Goal: Entertainment & Leisure: Consume media (video, audio)

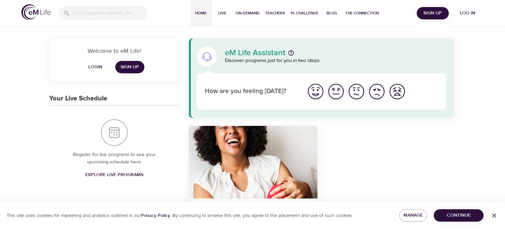
click at [98, 68] on span "Login" at bounding box center [95, 67] width 16 height 8
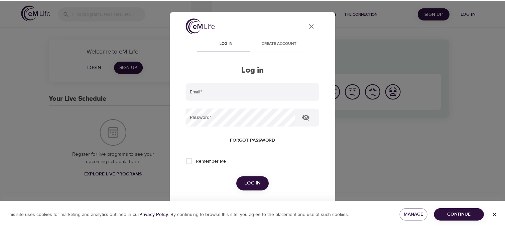
scroll to position [10, 0]
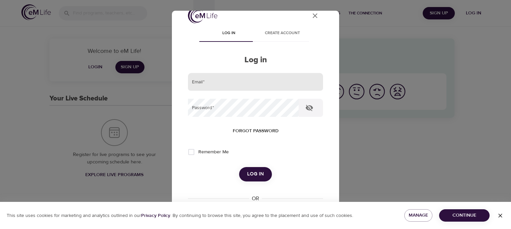
click at [205, 83] on input "email" at bounding box center [255, 82] width 135 height 18
click at [215, 83] on input "6175121211" at bounding box center [255, 82] width 135 height 18
type input "1"
click at [245, 84] on input "email" at bounding box center [255, 82] width 135 height 18
type input "rturco36@gmail.com"
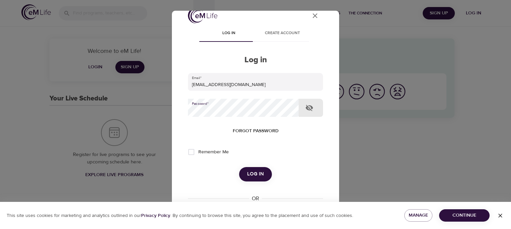
click at [191, 151] on input "Remember Me" at bounding box center [191, 152] width 14 height 14
checkbox input "true"
click at [256, 180] on button "Log in" at bounding box center [255, 174] width 33 height 14
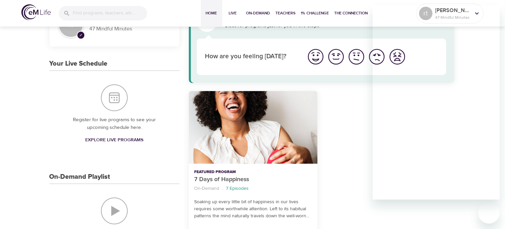
scroll to position [36, 0]
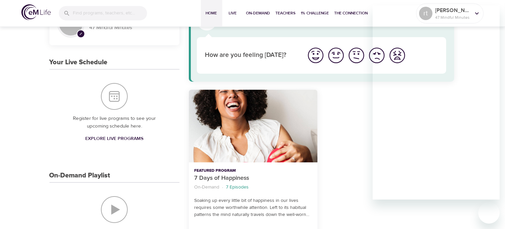
click at [355, 153] on div at bounding box center [390, 170] width 137 height 169
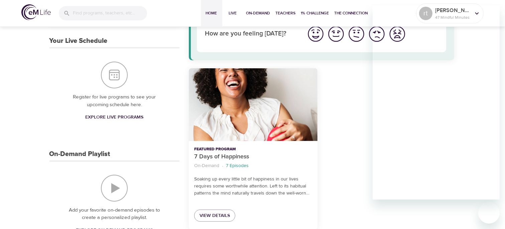
scroll to position [59, 0]
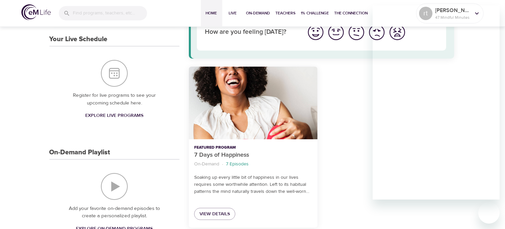
click at [121, 201] on div "Add your favorite on-demand episodes to create a personalized playlist. Explore…" at bounding box center [114, 204] width 130 height 88
click at [97, 155] on h3 "On-Demand Playlist" at bounding box center [79, 152] width 61 height 8
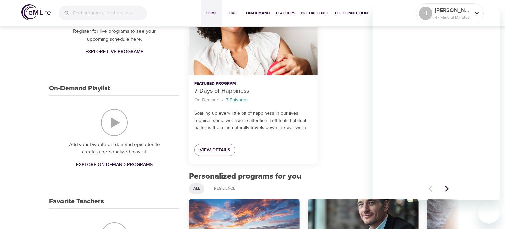
scroll to position [131, 0]
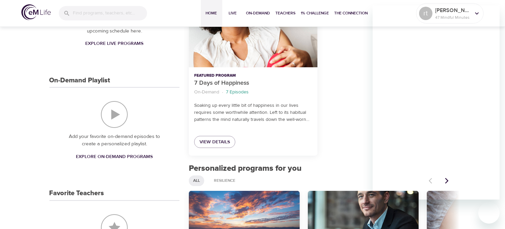
click at [141, 159] on span "Explore On-Demand Programs" at bounding box center [114, 157] width 77 height 8
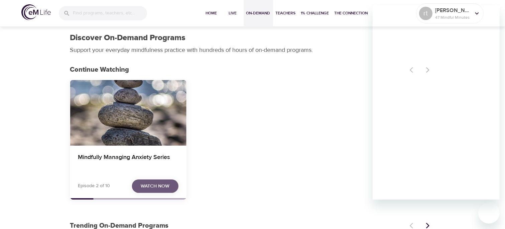
click at [151, 188] on span "Watch Now" at bounding box center [155, 186] width 29 height 8
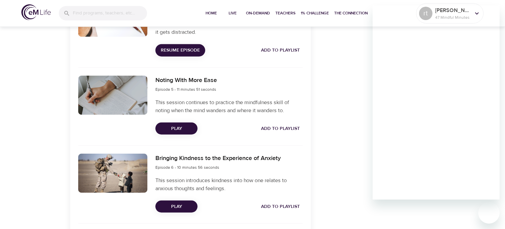
scroll to position [559, 0]
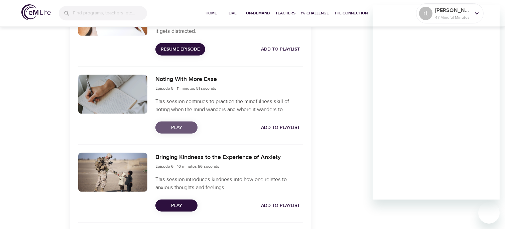
click at [184, 127] on span "Play" at bounding box center [176, 127] width 31 height 8
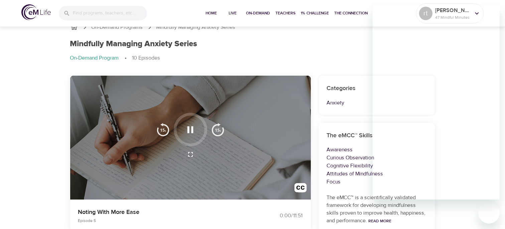
scroll to position [0, 0]
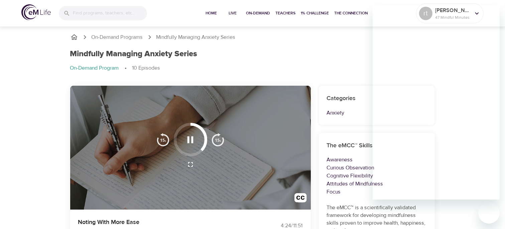
click at [191, 139] on icon "button" at bounding box center [191, 140] width 12 height 12
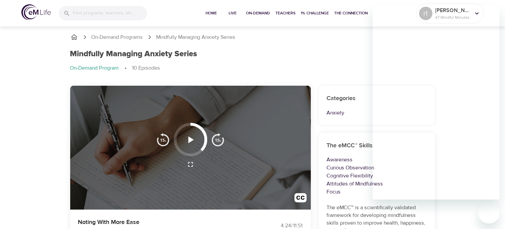
click at [193, 145] on icon "button" at bounding box center [191, 140] width 12 height 12
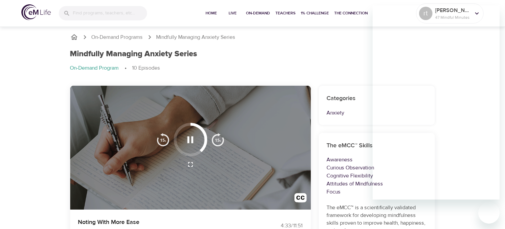
click at [192, 143] on icon "button" at bounding box center [191, 140] width 12 height 12
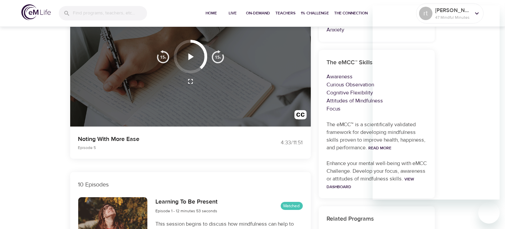
scroll to position [64, 0]
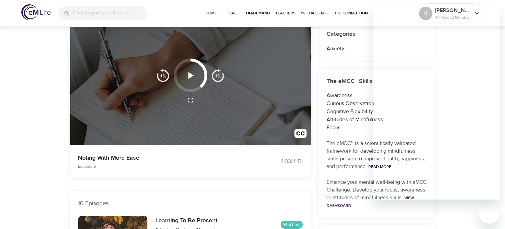
click at [191, 75] on icon "button" at bounding box center [191, 75] width 5 height 7
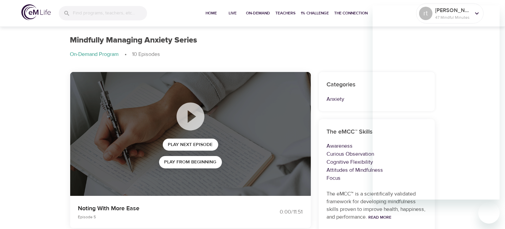
scroll to position [0, 0]
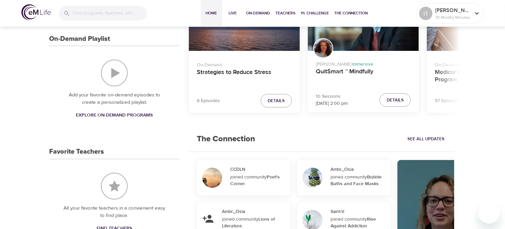
scroll to position [174, 0]
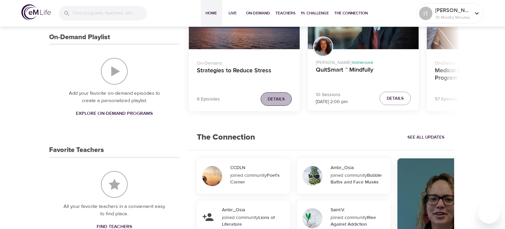
click at [280, 103] on button "Details" at bounding box center [276, 99] width 31 height 14
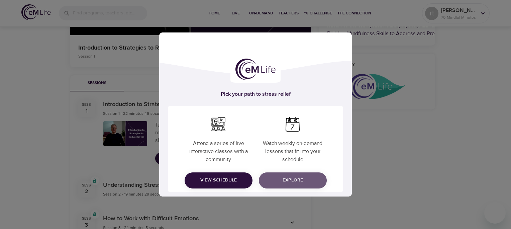
click at [302, 183] on span "Explore" at bounding box center [292, 180] width 57 height 8
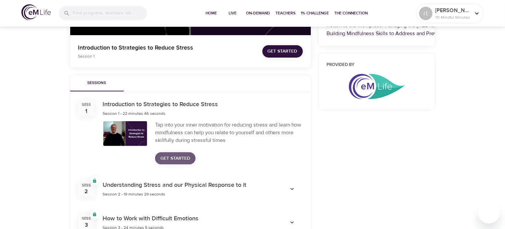
click at [191, 157] on button "Get Started" at bounding box center [175, 158] width 40 height 12
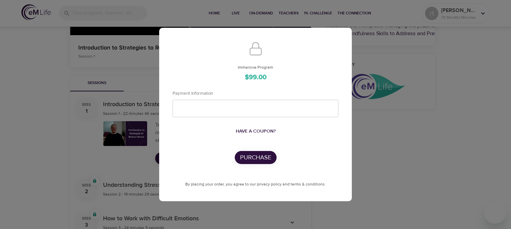
click at [387, 154] on div "Immersive Program $99.00 Payment Information Have a coupon? Purchase By placing…" at bounding box center [255, 114] width 511 height 229
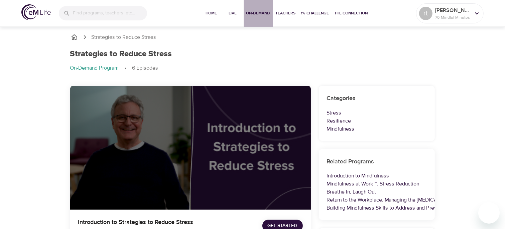
click at [264, 16] on span "On-Demand" at bounding box center [258, 13] width 24 height 7
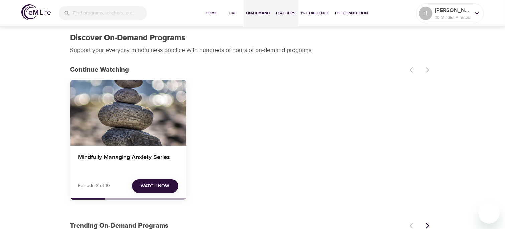
click at [290, 17] on button "Teachers" at bounding box center [285, 13] width 25 height 27
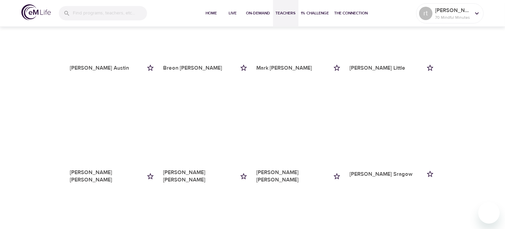
scroll to position [442, 0]
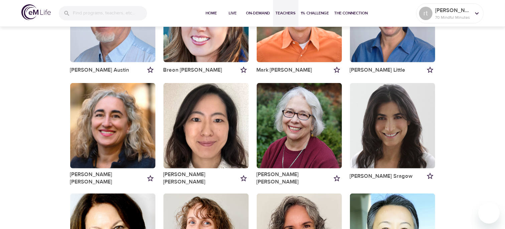
click at [301, 134] on div "button" at bounding box center [299, 125] width 85 height 85
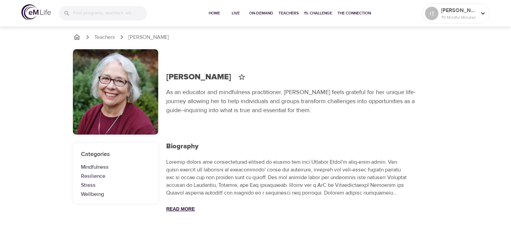
click at [182, 210] on button "Read More" at bounding box center [180, 208] width 29 height 5
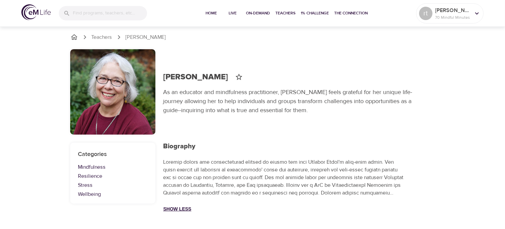
scroll to position [68, 0]
click at [106, 172] on link "Resilience" at bounding box center [112, 176] width 69 height 8
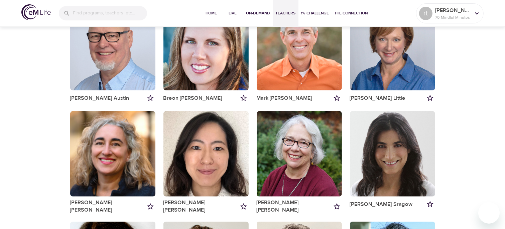
scroll to position [416, 0]
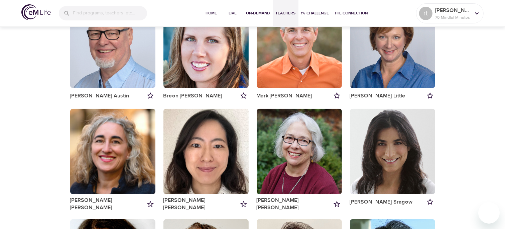
click at [318, 159] on div "button" at bounding box center [299, 151] width 85 height 85
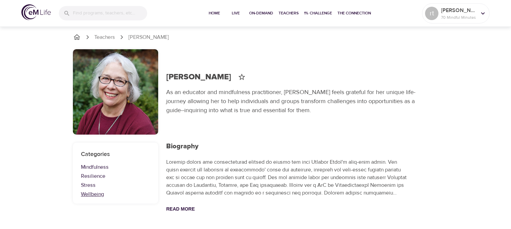
click at [106, 196] on link "Wellbeing" at bounding box center [115, 194] width 69 height 8
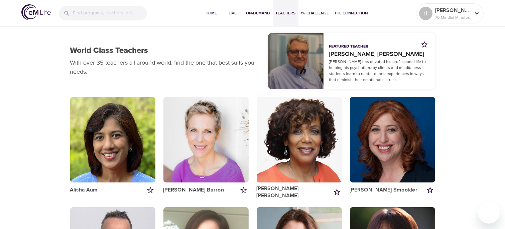
click at [293, 72] on div "button" at bounding box center [296, 61] width 56 height 56
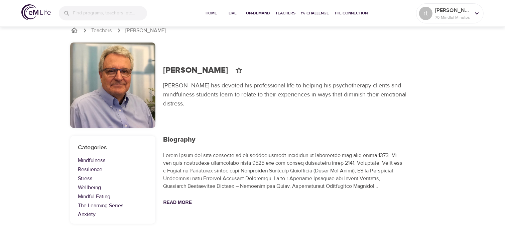
scroll to position [9, 0]
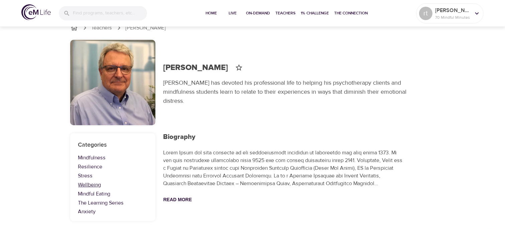
click at [105, 186] on link "Wellbeing" at bounding box center [112, 185] width 69 height 8
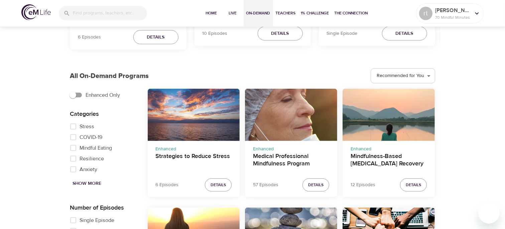
scroll to position [309, 0]
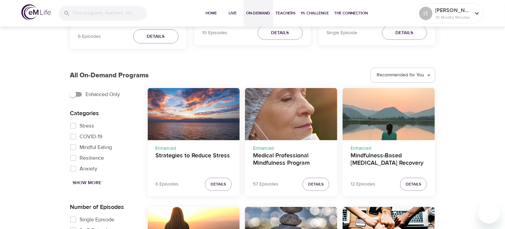
click at [75, 172] on input "Anxiety" at bounding box center [73, 168] width 13 height 11
checkbox input "true"
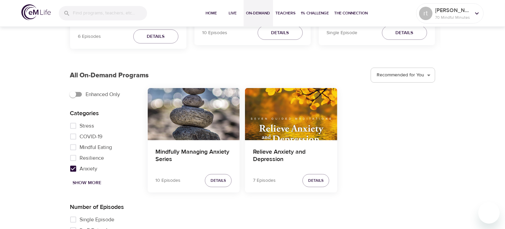
click at [321, 123] on div "Relieve Anxiety and Depression" at bounding box center [291, 114] width 92 height 52
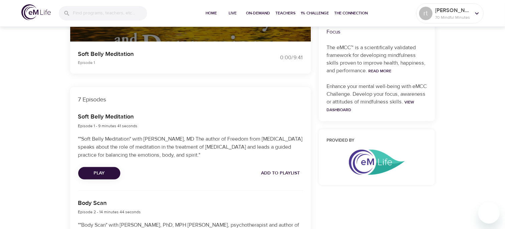
scroll to position [171, 0]
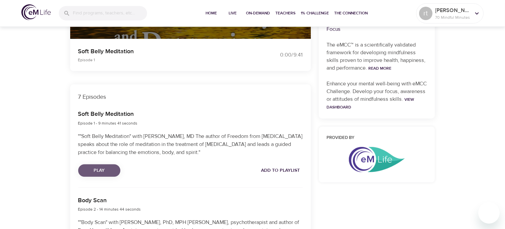
click at [103, 170] on span "Play" at bounding box center [99, 170] width 31 height 8
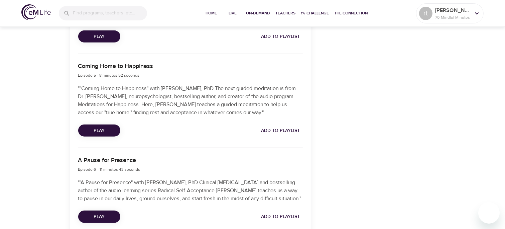
scroll to position [578, 0]
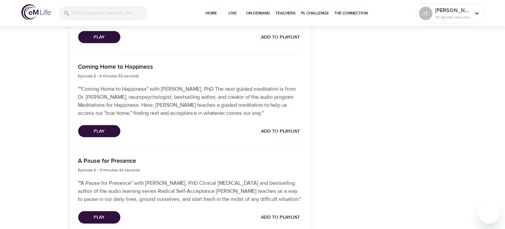
click at [111, 131] on span "Play" at bounding box center [99, 131] width 31 height 8
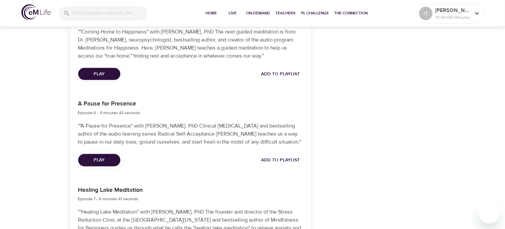
scroll to position [640, 0]
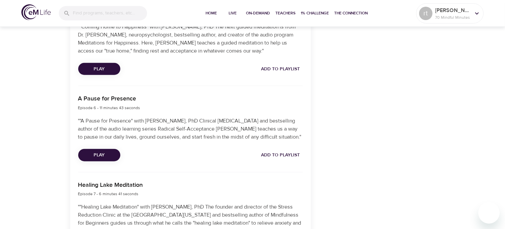
click at [97, 158] on span "Play" at bounding box center [99, 155] width 31 height 8
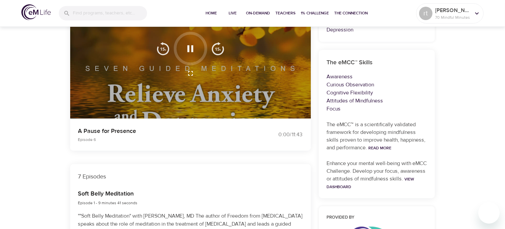
scroll to position [0, 0]
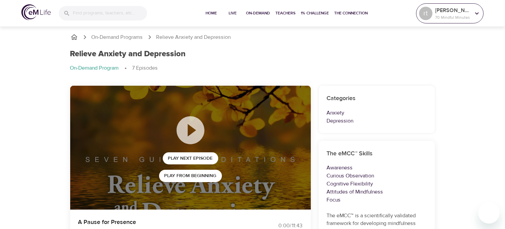
click at [478, 16] on icon at bounding box center [477, 13] width 7 height 7
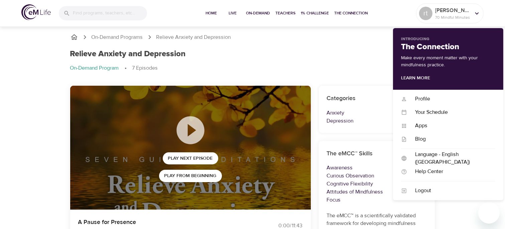
click at [351, 47] on div "Relieve Anxiety and [MEDICAL_DATA] On-Demand Program 7 Episodes" at bounding box center [252, 63] width 373 height 36
